Goal: Task Accomplishment & Management: Manage account settings

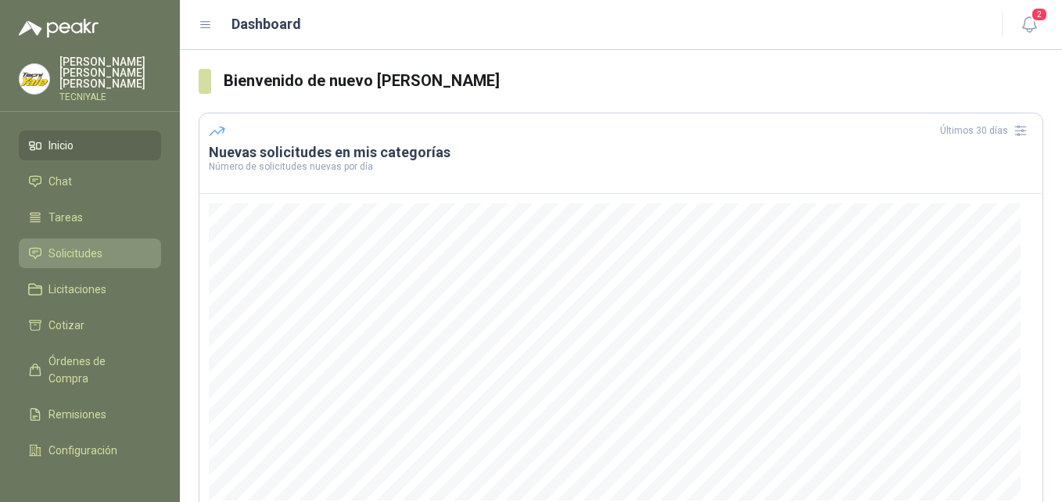
click at [84, 252] on span "Solicitudes" at bounding box center [75, 253] width 54 height 17
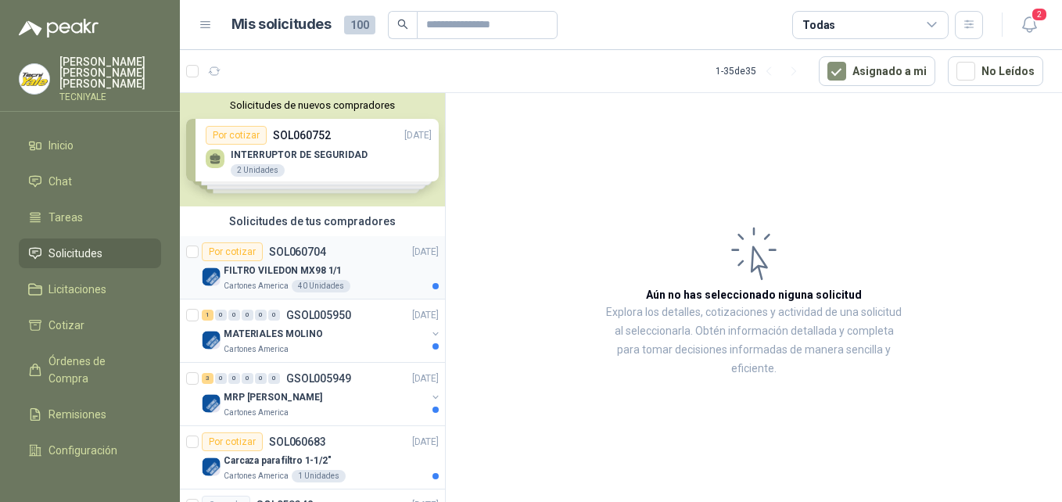
click at [244, 255] on div "Por cotizar" at bounding box center [232, 251] width 61 height 19
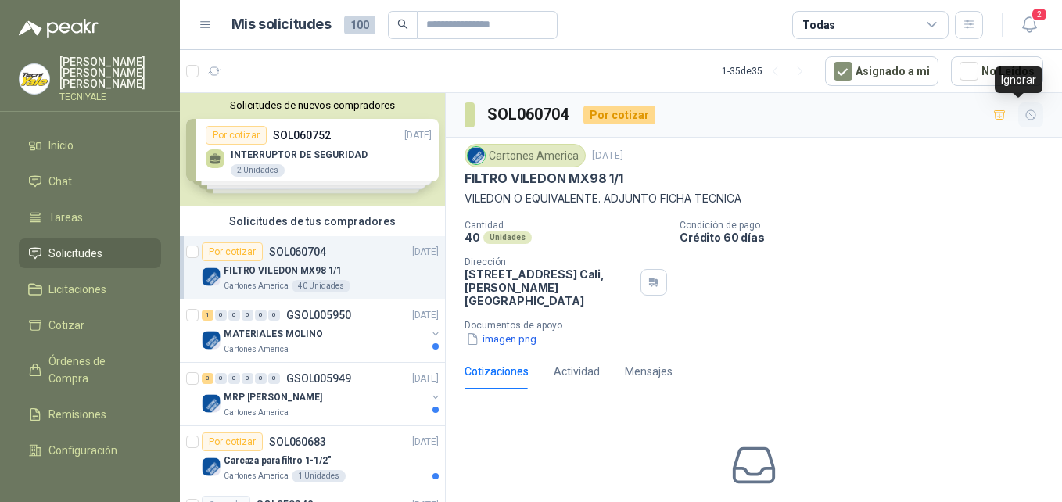
click at [1024, 113] on icon "button" at bounding box center [1030, 115] width 13 height 13
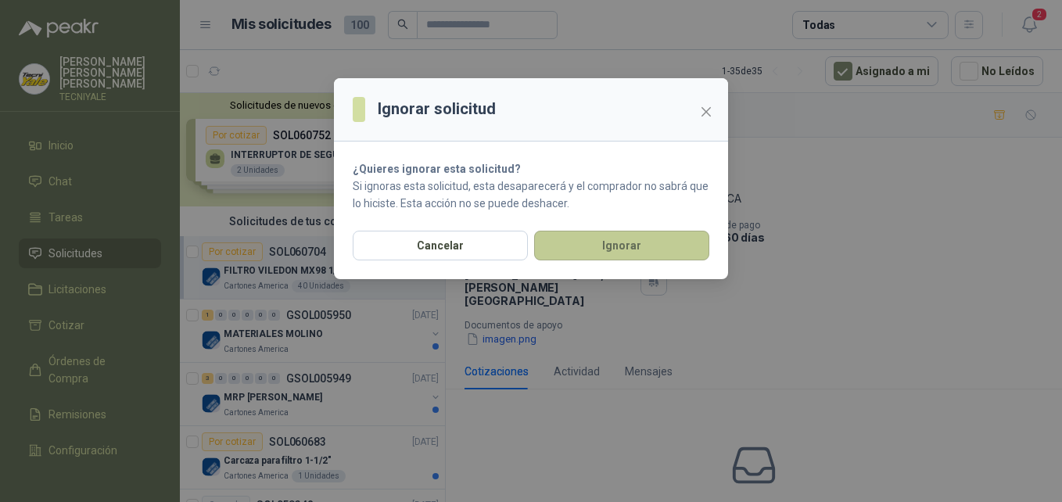
click at [631, 254] on button "Ignorar" at bounding box center [621, 246] width 175 height 30
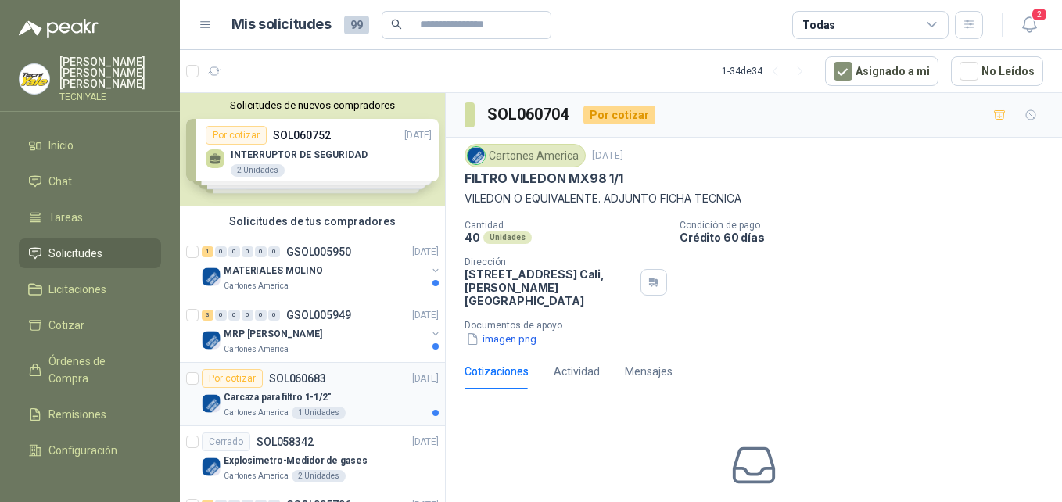
click at [254, 379] on div "Por cotizar" at bounding box center [232, 378] width 61 height 19
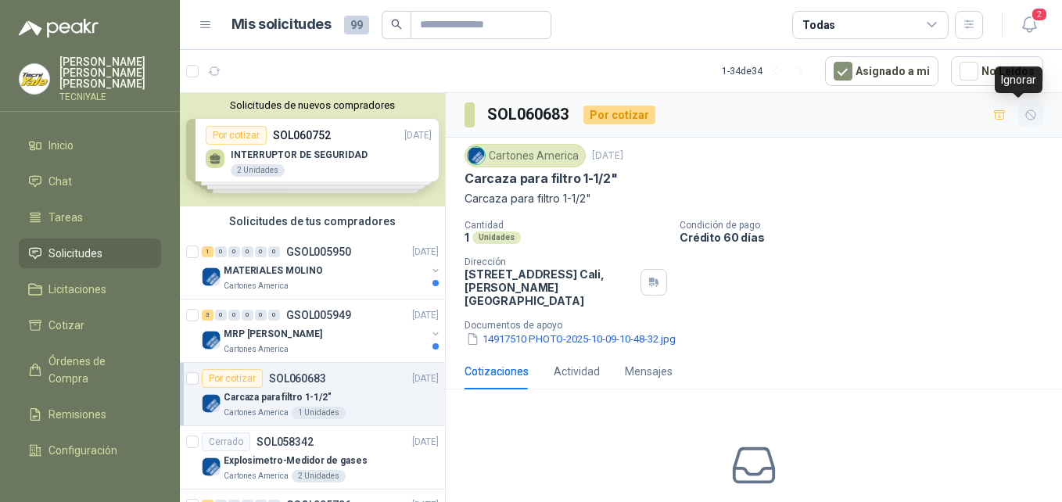
click at [1025, 115] on button "button" at bounding box center [1030, 114] width 25 height 25
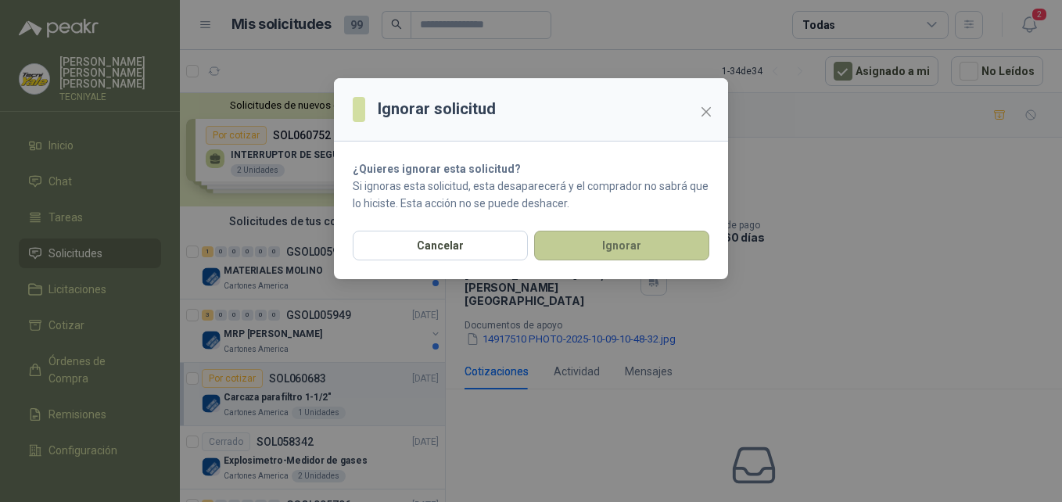
click at [600, 248] on button "Ignorar" at bounding box center [621, 246] width 175 height 30
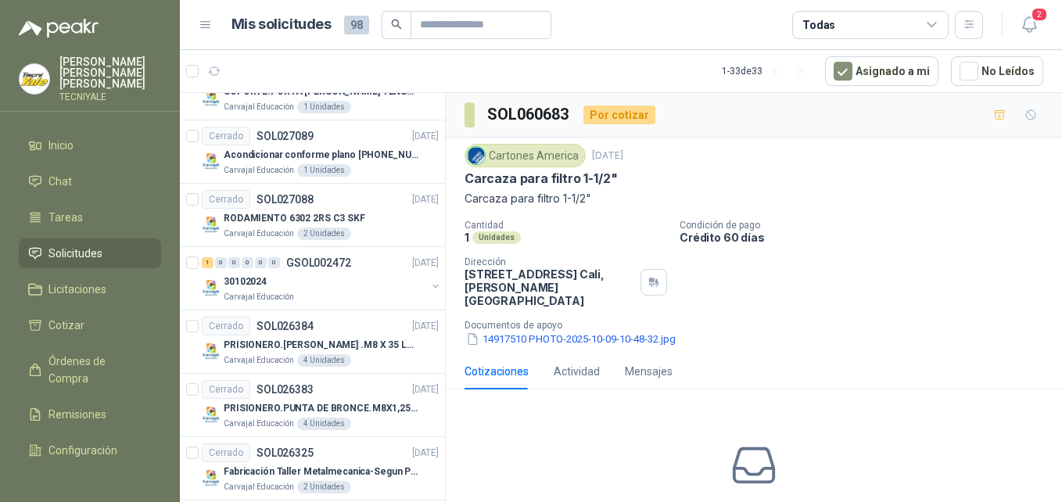
scroll to position [1841, 0]
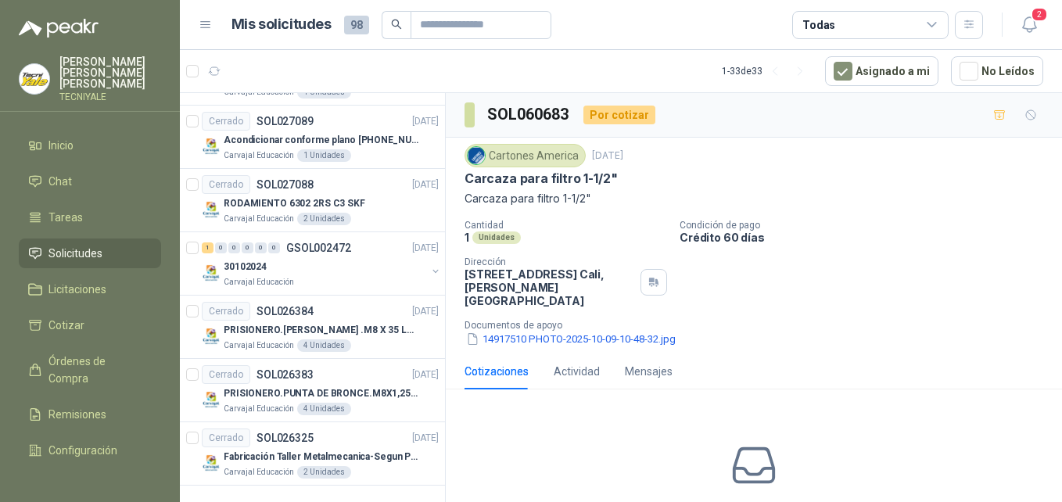
click at [79, 246] on span "Solicitudes" at bounding box center [75, 253] width 54 height 17
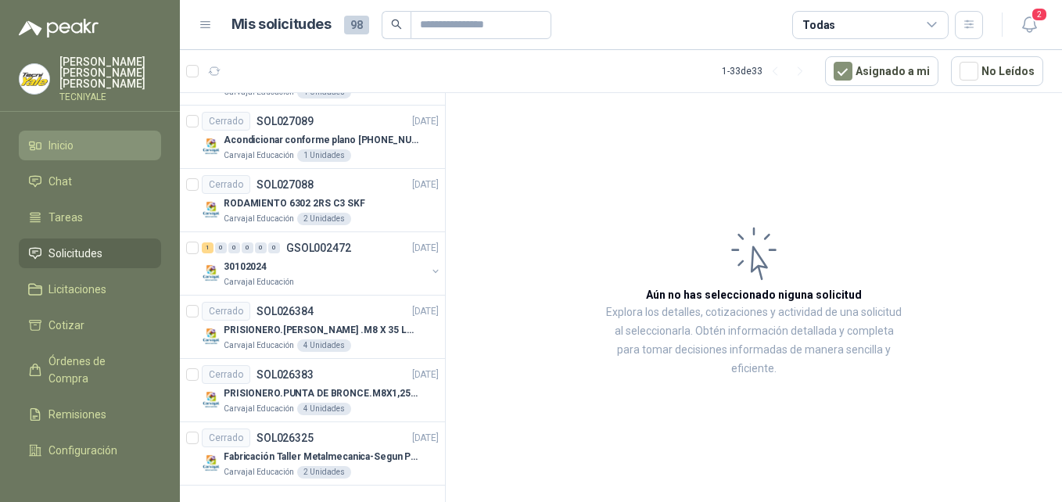
click at [70, 137] on span "Inicio" at bounding box center [60, 145] width 25 height 17
